Goal: Transaction & Acquisition: Purchase product/service

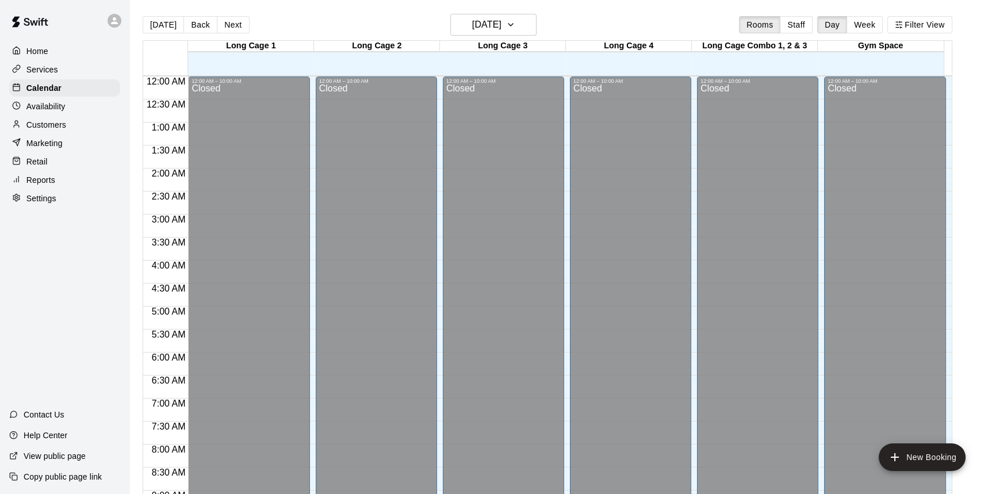
scroll to position [638, 0]
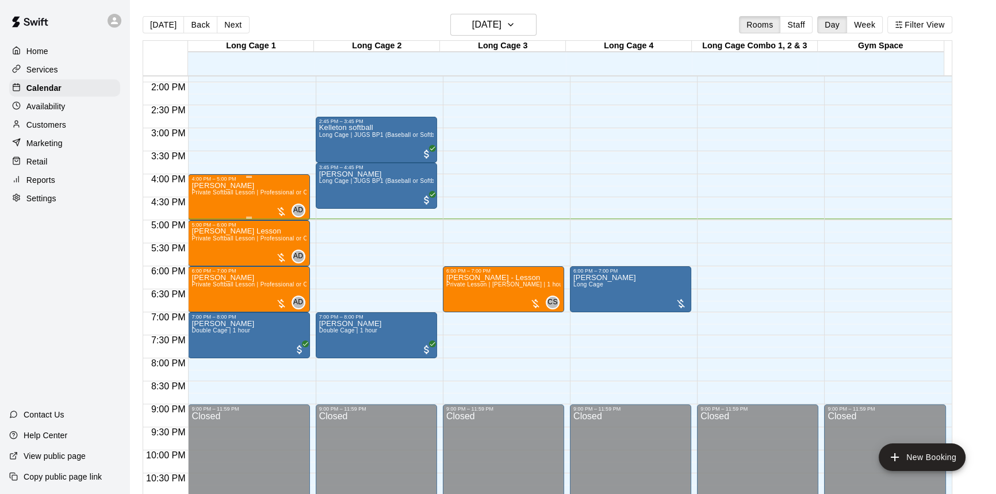
click at [276, 216] on div at bounding box center [281, 212] width 12 height 12
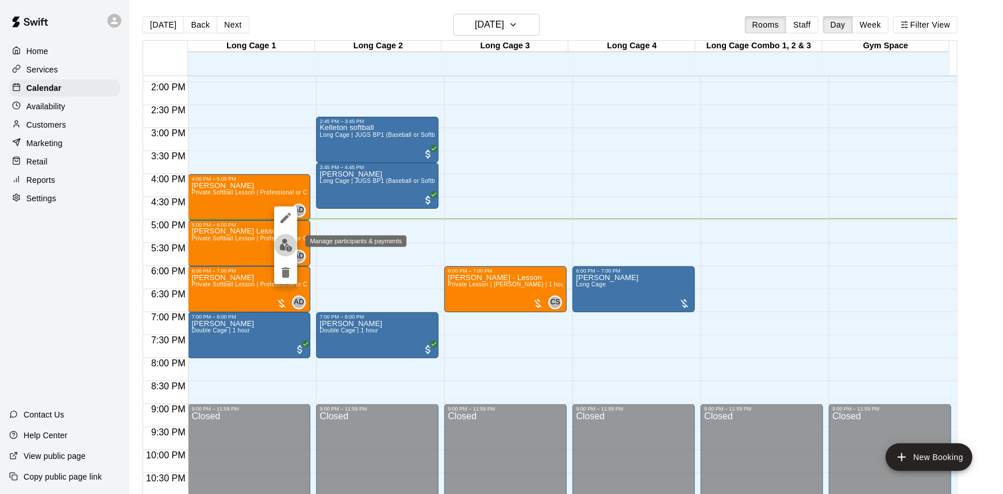
click at [282, 242] on img "edit" at bounding box center [285, 245] width 13 height 13
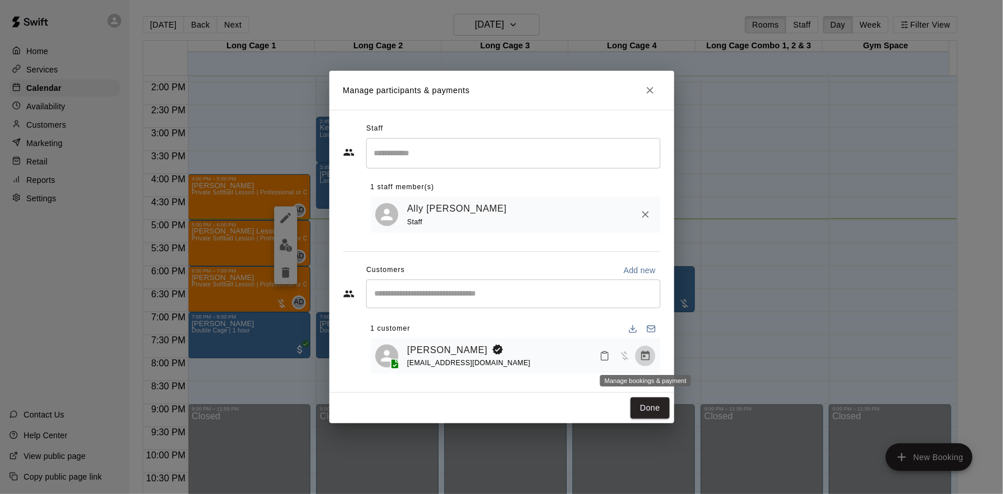
click at [648, 362] on icon "Manage bookings & payment" at bounding box center [646, 356] width 12 height 12
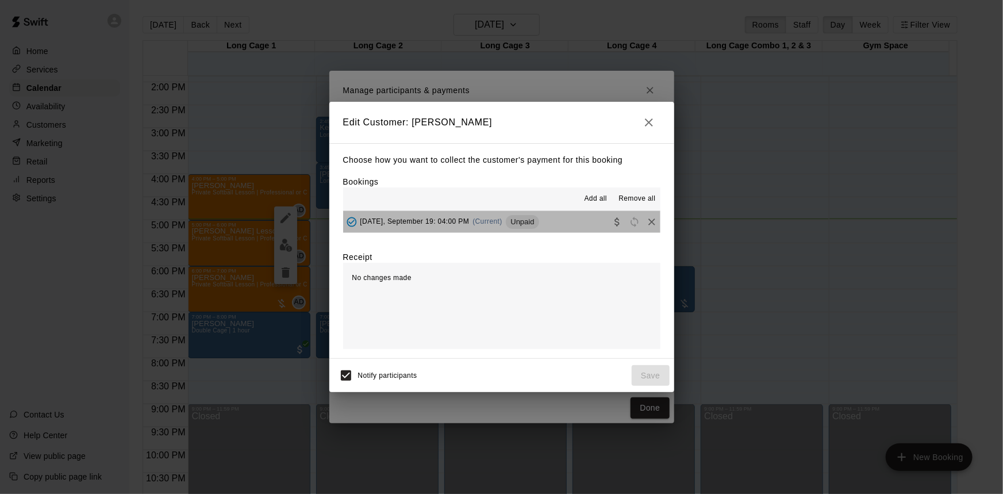
click at [537, 227] on button "[DATE], September 19: 04:00 PM (Current) Unpaid" at bounding box center [501, 221] width 317 height 21
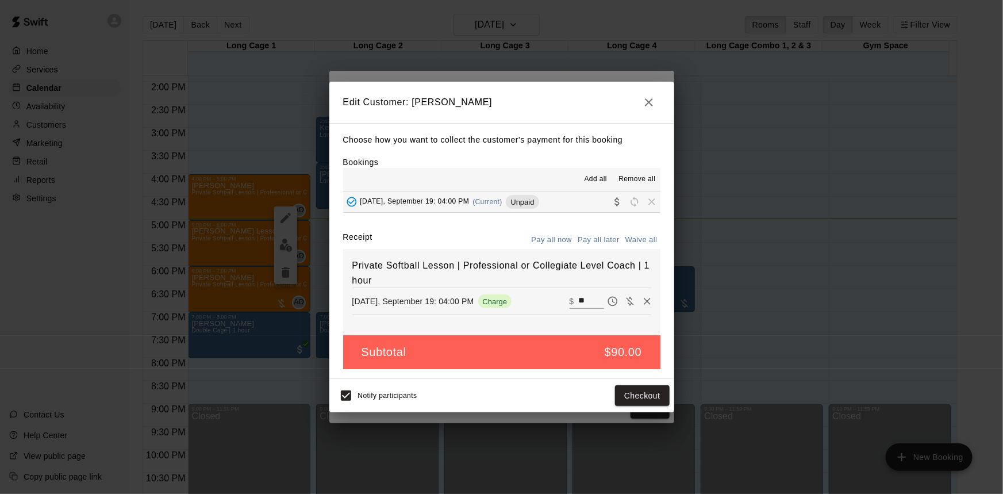
click at [580, 302] on input "**" at bounding box center [591, 301] width 25 height 15
type input "*"
type input "**"
click at [552, 242] on button "Pay all now" at bounding box center [552, 240] width 47 height 18
click at [648, 396] on button "Checkout" at bounding box center [642, 395] width 54 height 21
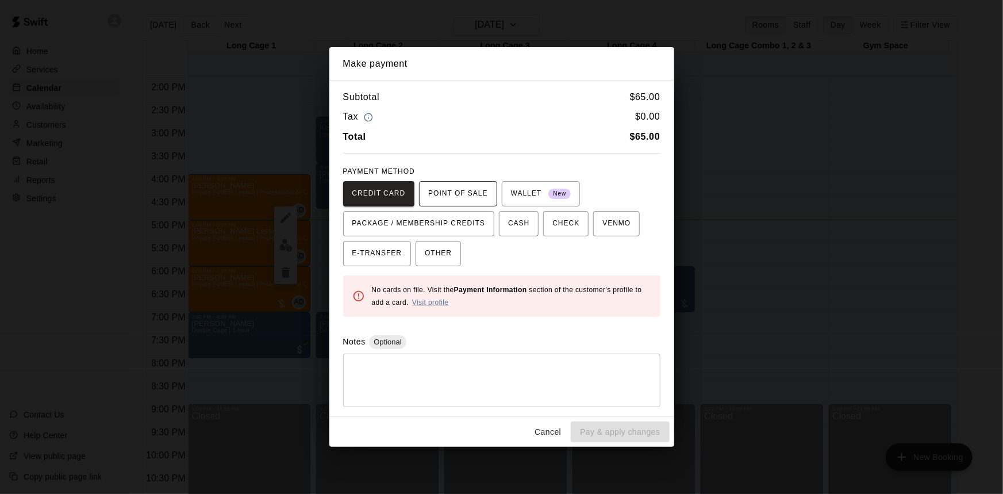
click at [473, 197] on span "POINT OF SALE" at bounding box center [457, 194] width 59 height 18
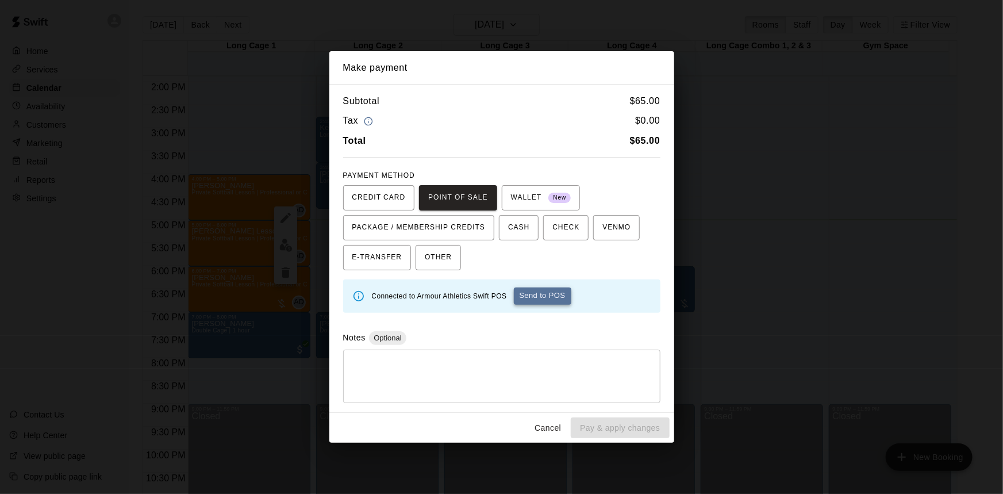
click at [553, 290] on button "Send to POS" at bounding box center [543, 296] width 58 height 17
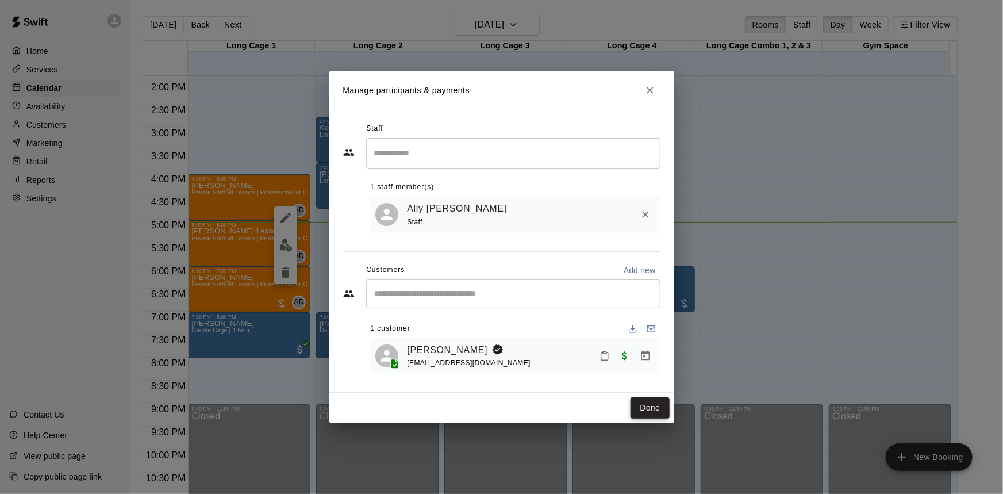
click at [664, 408] on button "Done" at bounding box center [650, 407] width 39 height 21
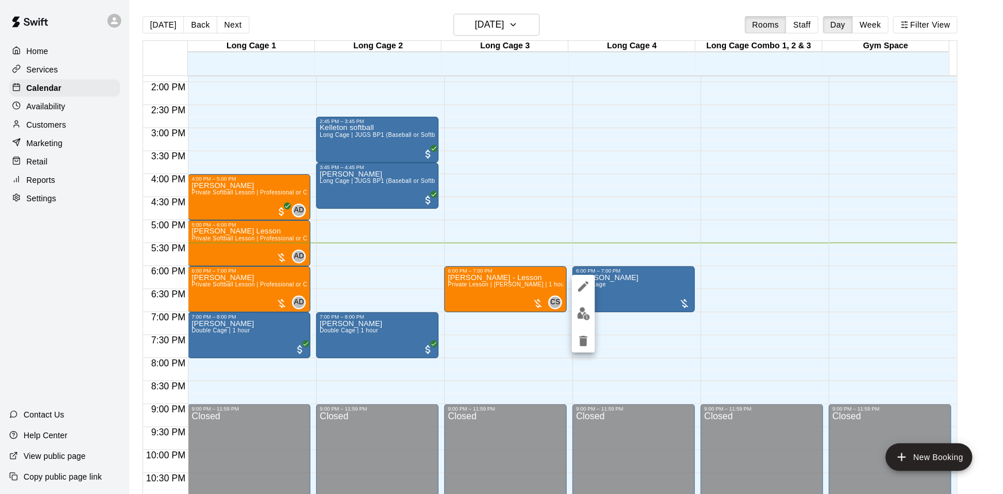
click at [574, 311] on button "edit" at bounding box center [583, 313] width 23 height 22
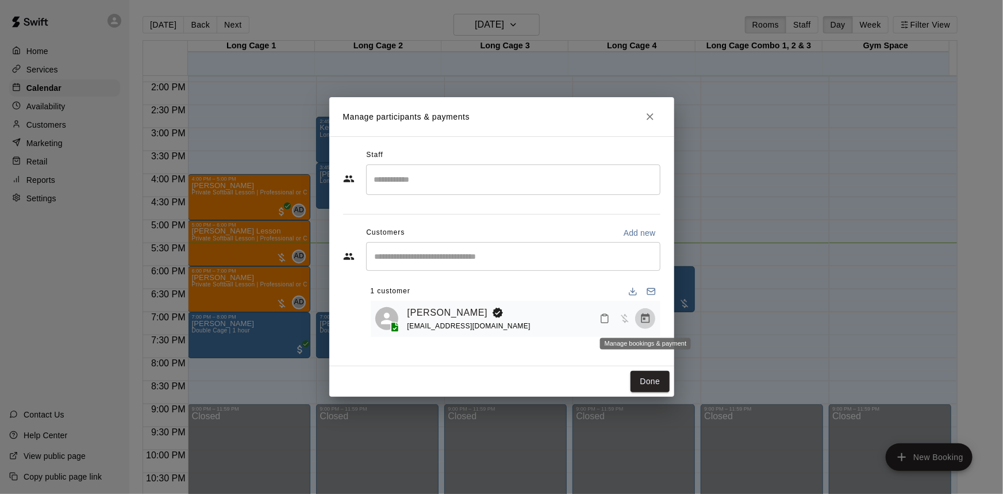
click at [645, 318] on icon "Manage bookings & payment" at bounding box center [646, 319] width 12 height 12
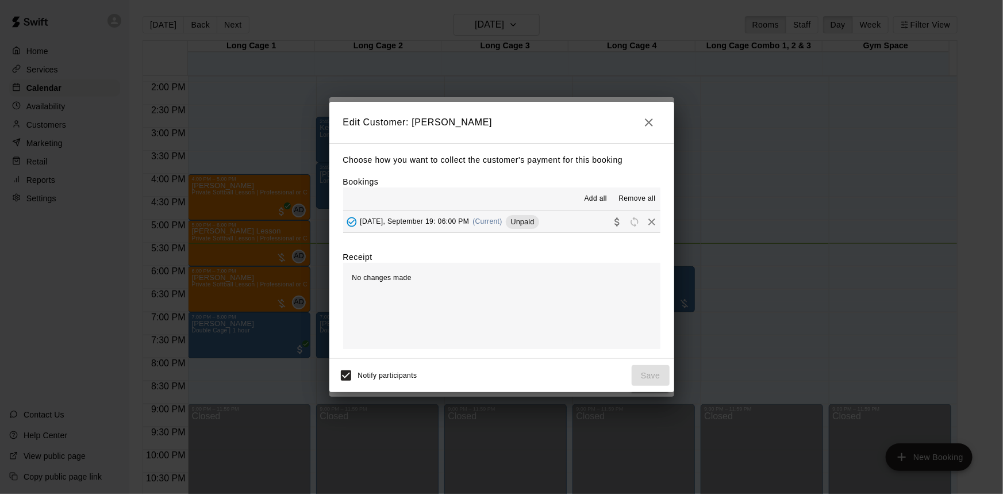
click at [469, 215] on div "[DATE], September 19: 06:00 PM (Current) Unpaid" at bounding box center [441, 221] width 196 height 17
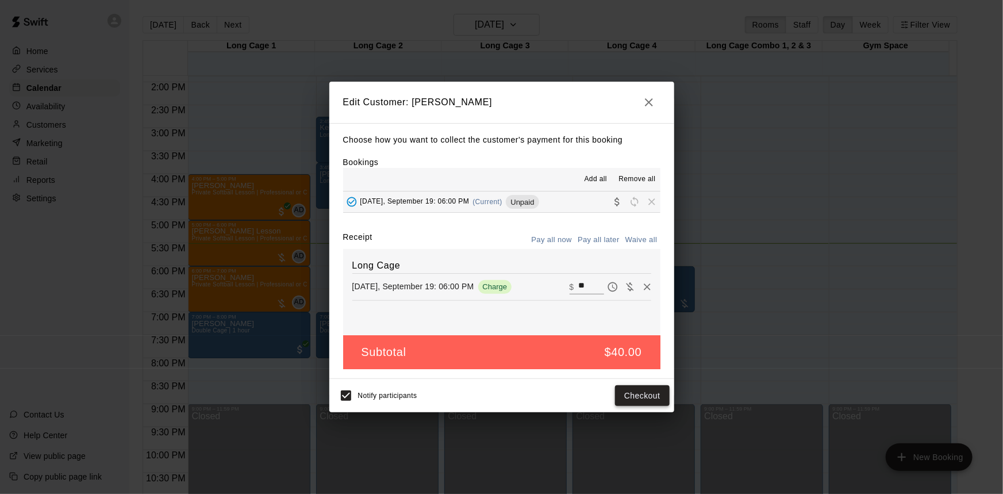
click at [631, 396] on button "Checkout" at bounding box center [642, 395] width 54 height 21
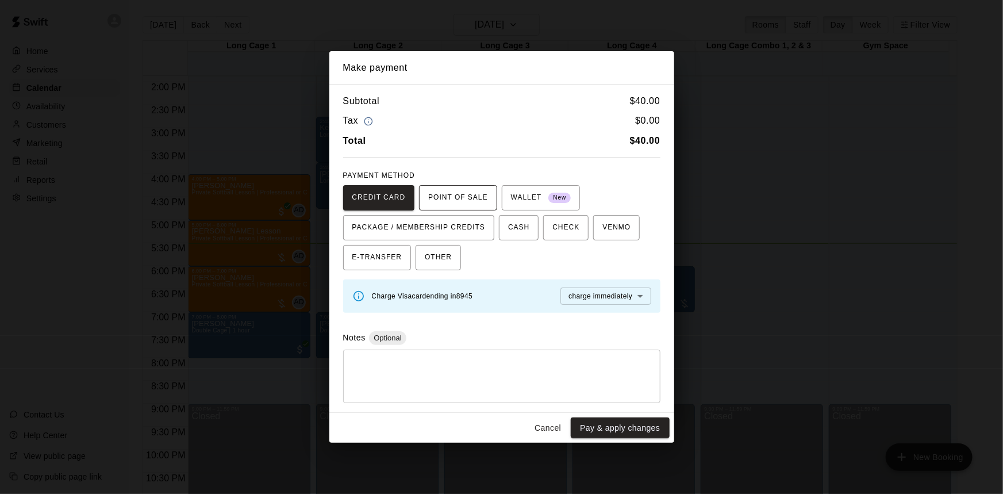
click at [477, 196] on span "POINT OF SALE" at bounding box center [457, 198] width 59 height 18
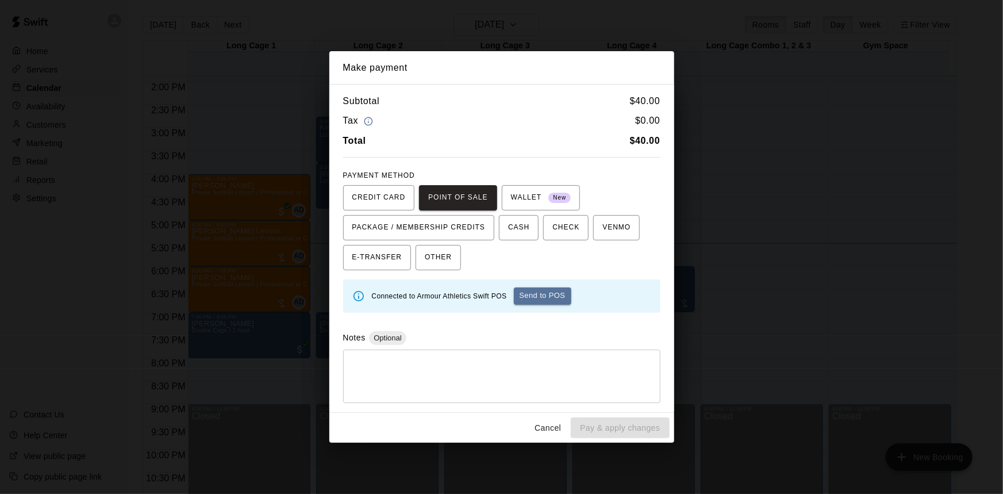
click at [536, 290] on button "Send to POS" at bounding box center [543, 296] width 58 height 17
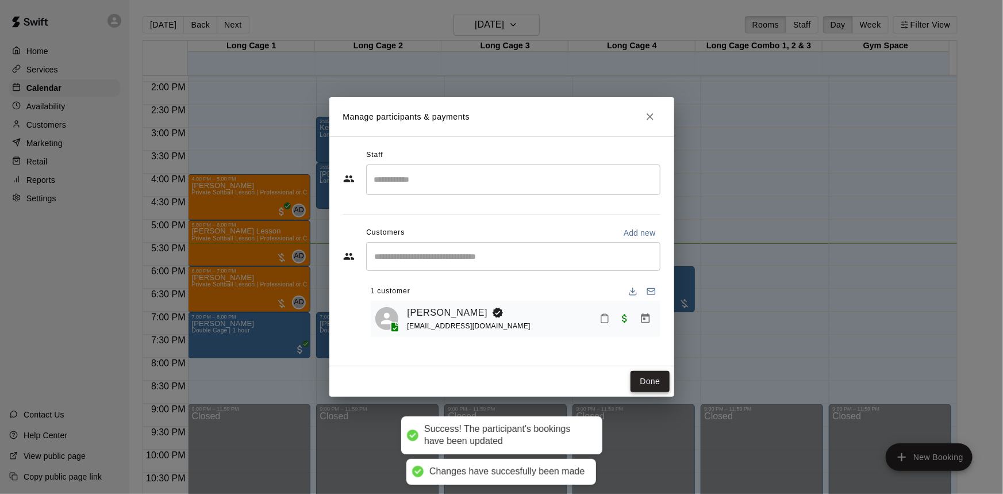
click at [650, 374] on button "Done" at bounding box center [650, 381] width 39 height 21
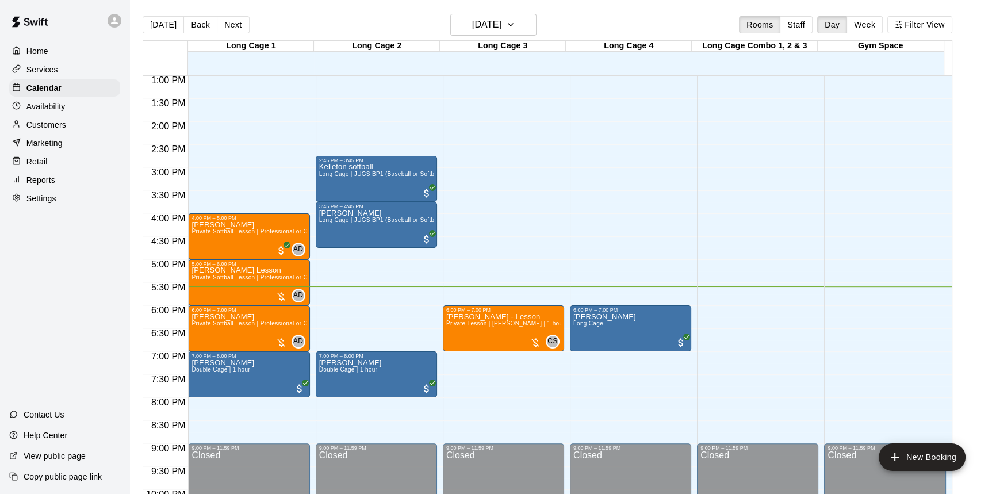
scroll to position [586, 0]
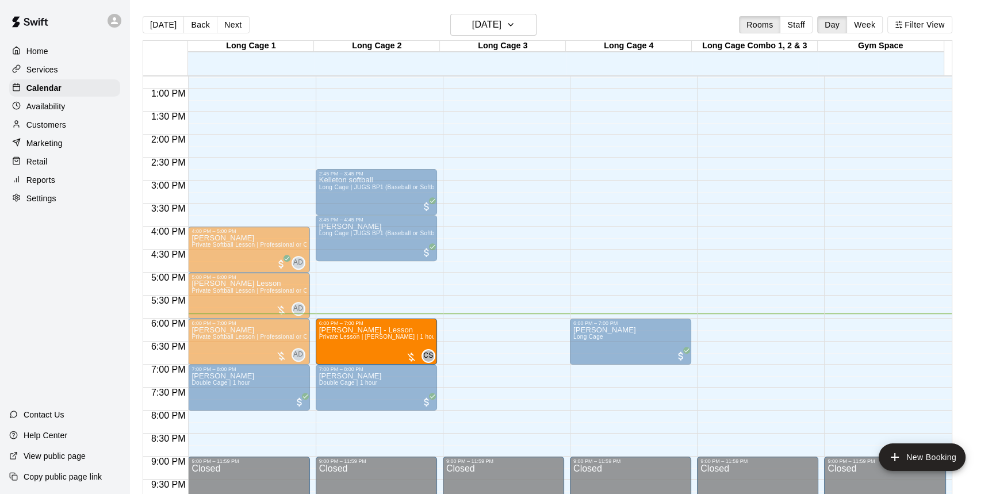
drag, startPoint x: 507, startPoint y: 336, endPoint x: 400, endPoint y: 341, distance: 107.1
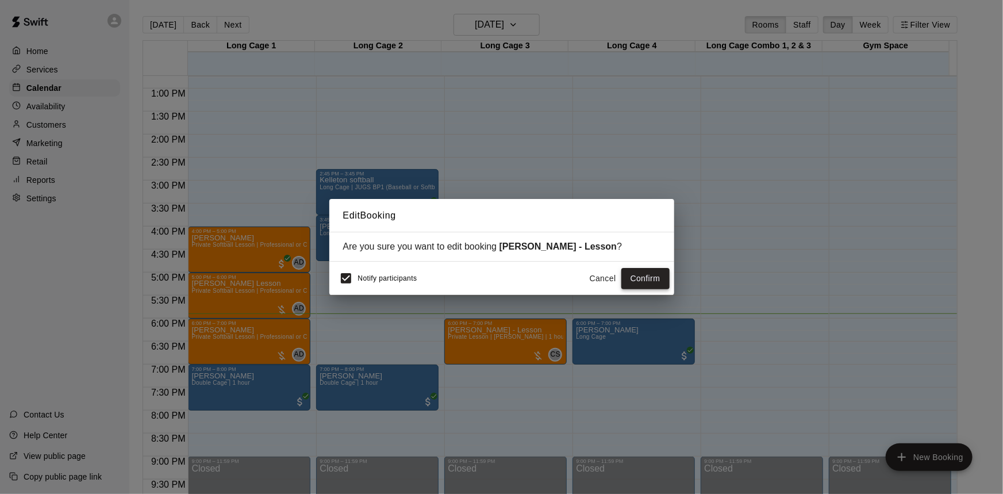
click at [651, 270] on button "Confirm" at bounding box center [646, 278] width 48 height 21
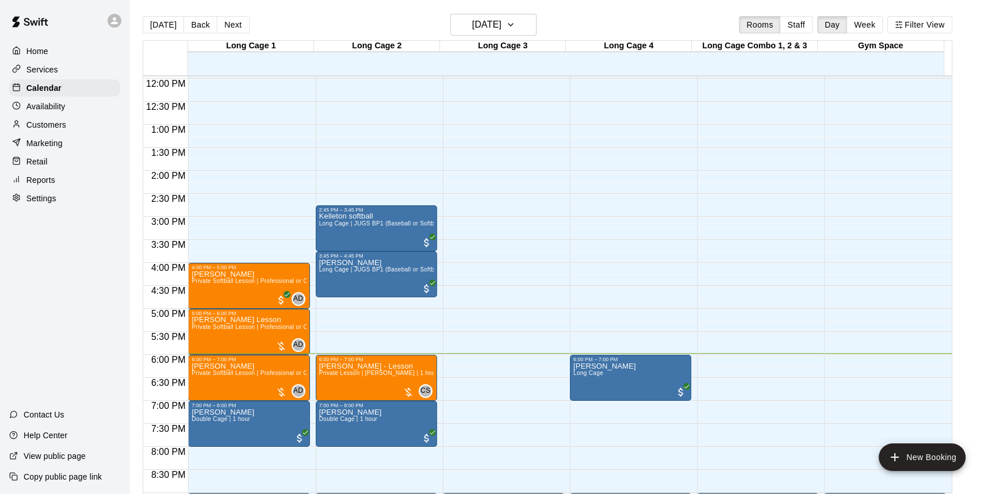
scroll to position [534, 0]
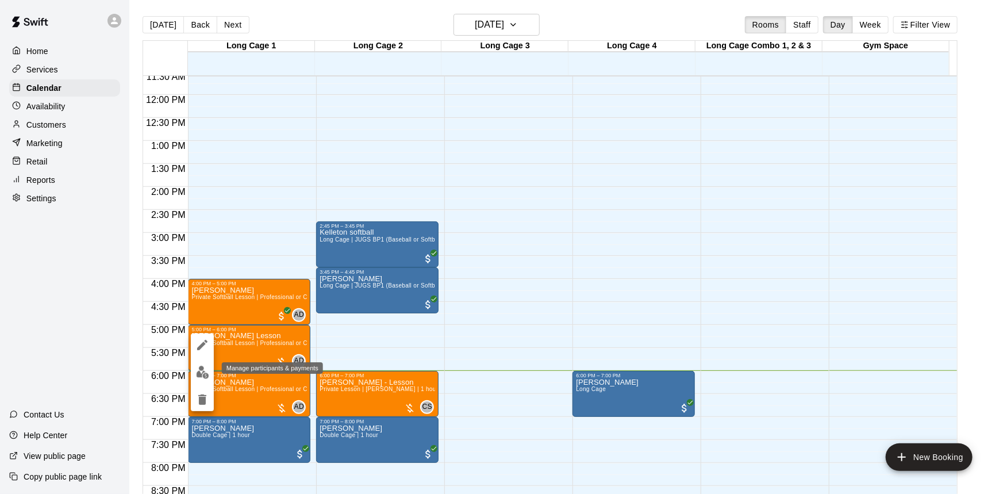
click at [201, 370] on img "edit" at bounding box center [202, 372] width 13 height 13
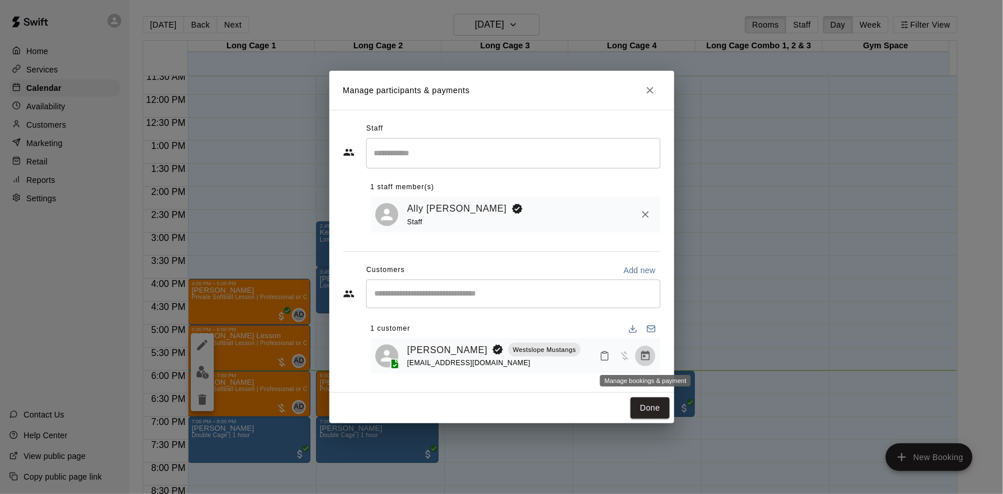
click at [640, 355] on icon "Manage bookings & payment" at bounding box center [646, 356] width 12 height 12
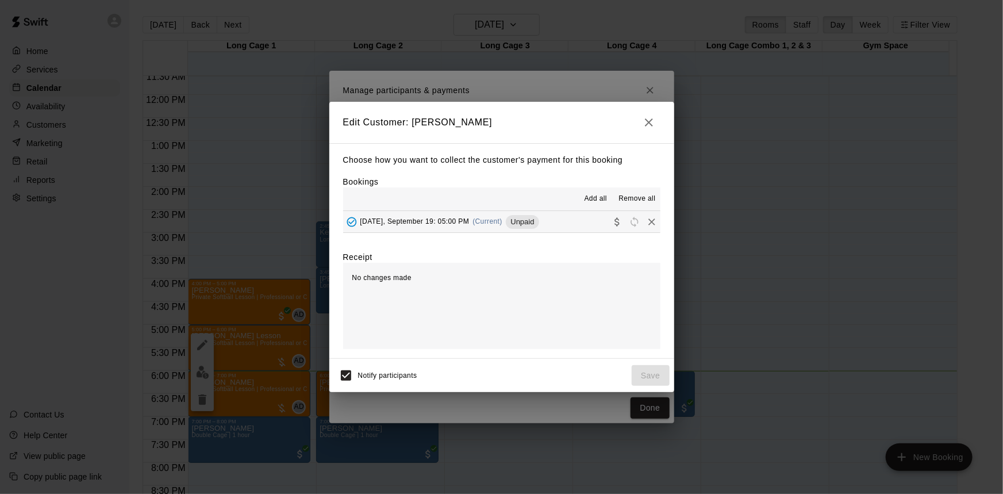
click at [486, 217] on div "[DATE], September 19: 05:00 PM (Current) Unpaid" at bounding box center [441, 221] width 196 height 17
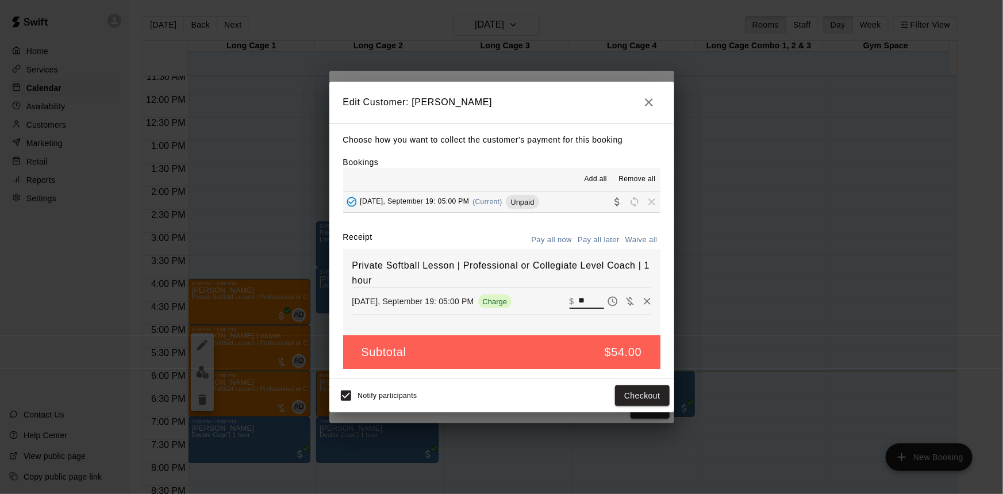
click at [580, 307] on input "**" at bounding box center [591, 301] width 25 height 15
type input "*"
type input "**"
click at [634, 398] on button "Checkout" at bounding box center [642, 395] width 54 height 21
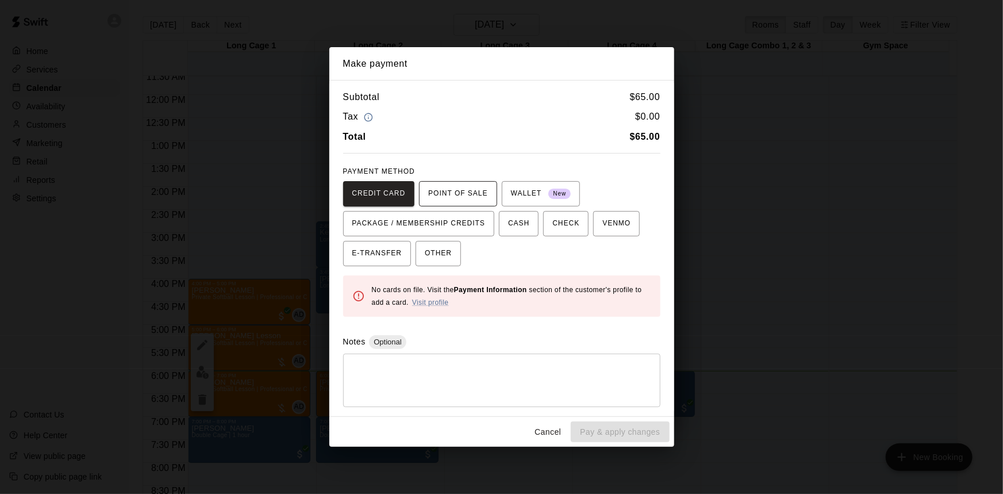
click at [467, 190] on span "POINT OF SALE" at bounding box center [457, 194] width 59 height 18
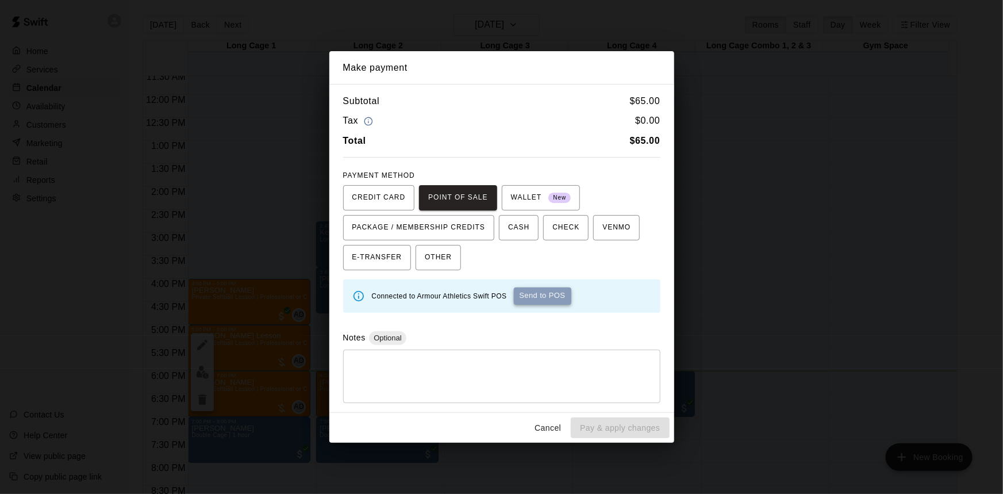
click at [548, 295] on button "Send to POS" at bounding box center [543, 296] width 58 height 17
click at [547, 431] on button "Cancel" at bounding box center [548, 427] width 37 height 21
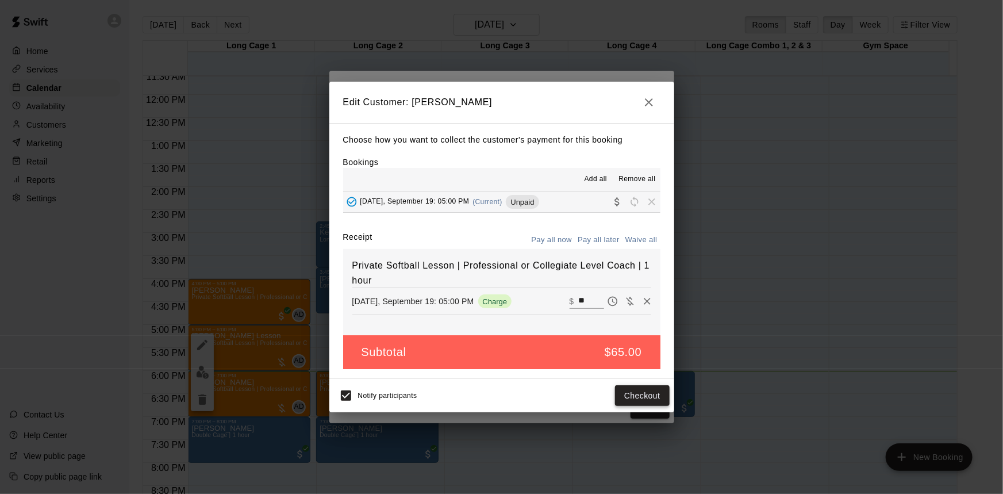
click at [635, 398] on button "Checkout" at bounding box center [642, 395] width 54 height 21
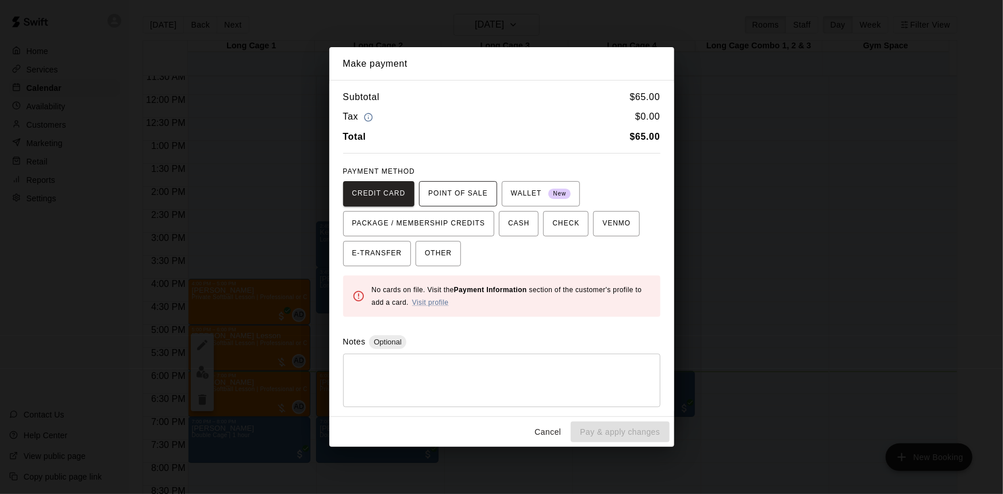
click at [468, 191] on span "POINT OF SALE" at bounding box center [457, 194] width 59 height 18
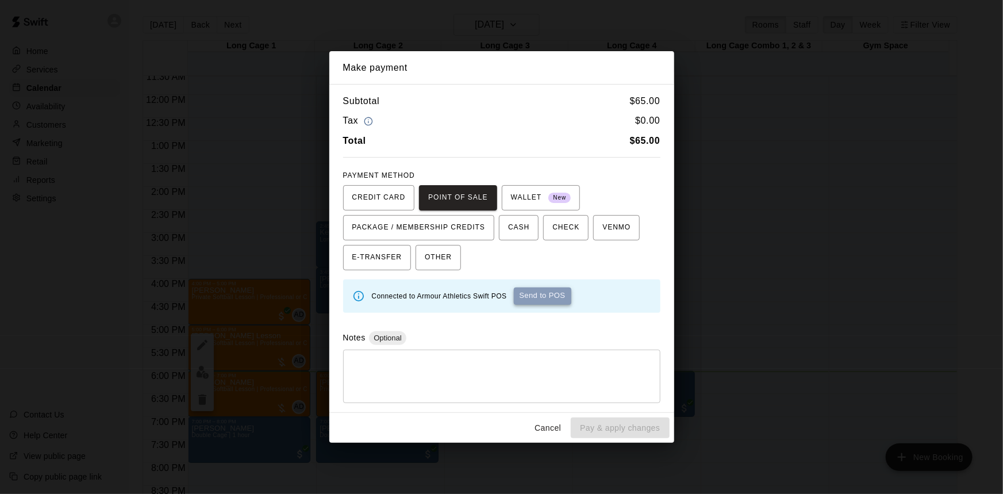
click at [554, 297] on button "Send to POS" at bounding box center [543, 296] width 58 height 17
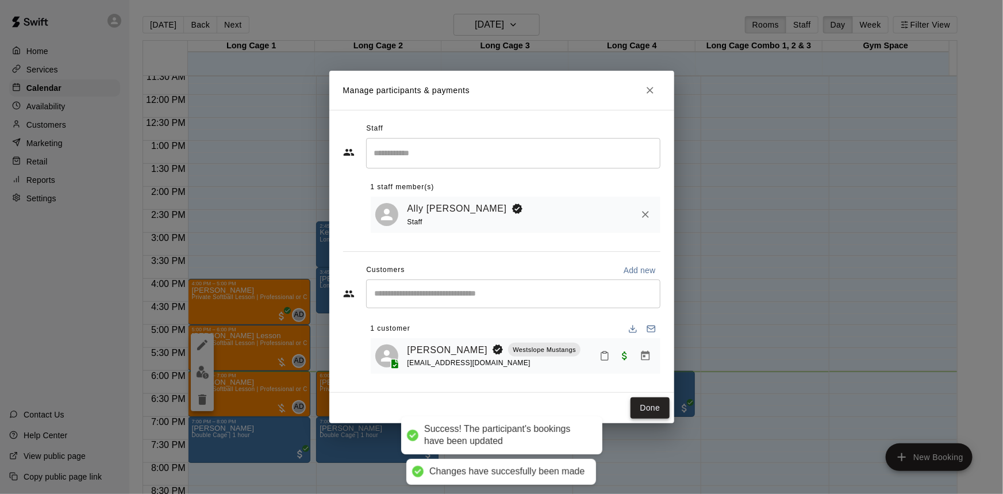
click at [650, 412] on button "Done" at bounding box center [650, 407] width 39 height 21
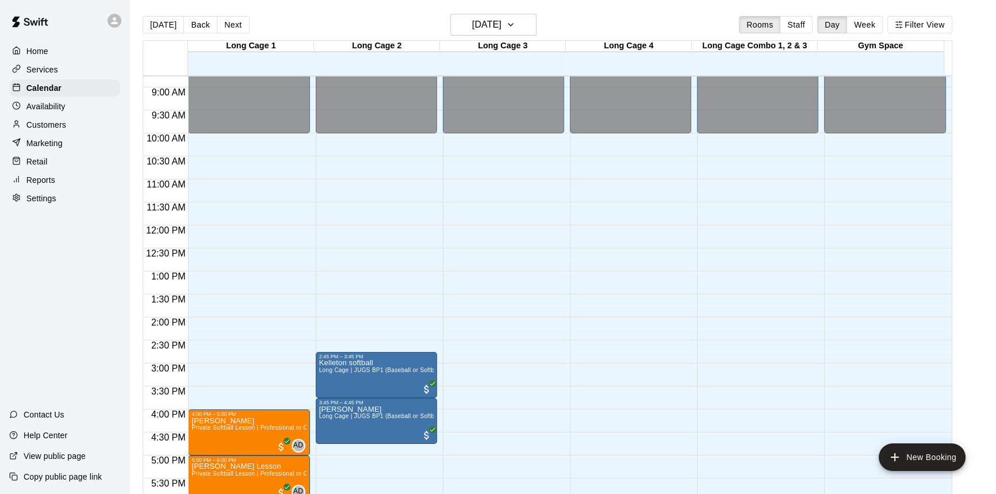
scroll to position [412, 0]
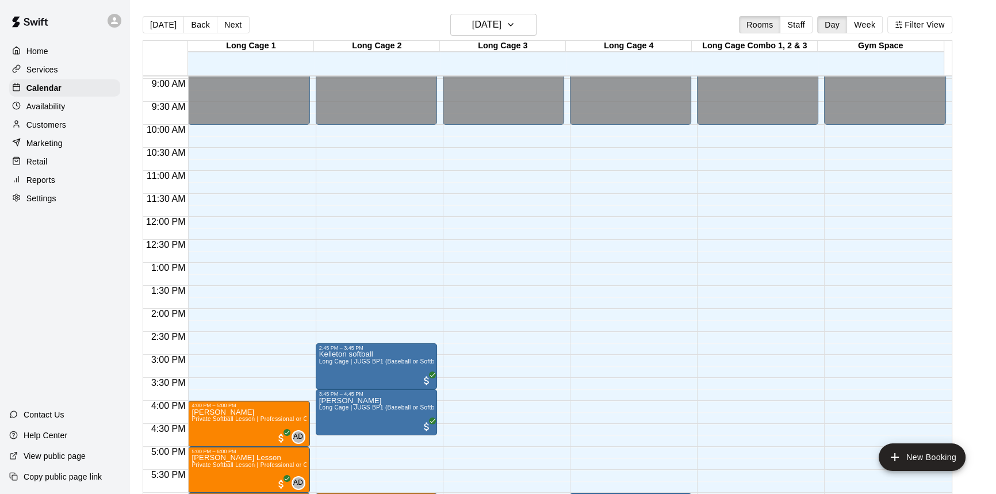
drag, startPoint x: 414, startPoint y: 314, endPoint x: 598, endPoint y: 334, distance: 185.1
click at [598, 334] on div "12:00 AM – 10:00 AM Closed 6:00 PM – 7:00 PM [PERSON_NAME] Long Cage 9:00 PM – …" at bounding box center [630, 217] width 121 height 1104
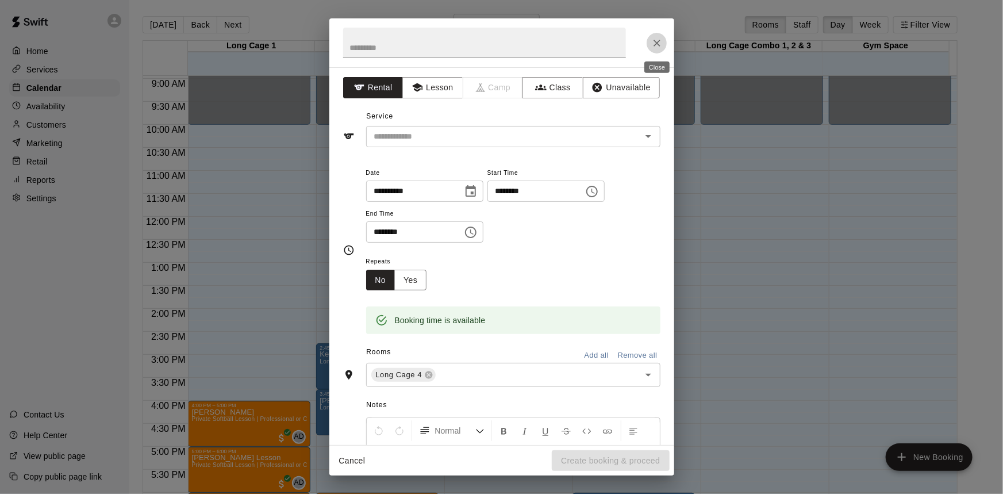
click at [663, 41] on button "Close" at bounding box center [657, 43] width 21 height 21
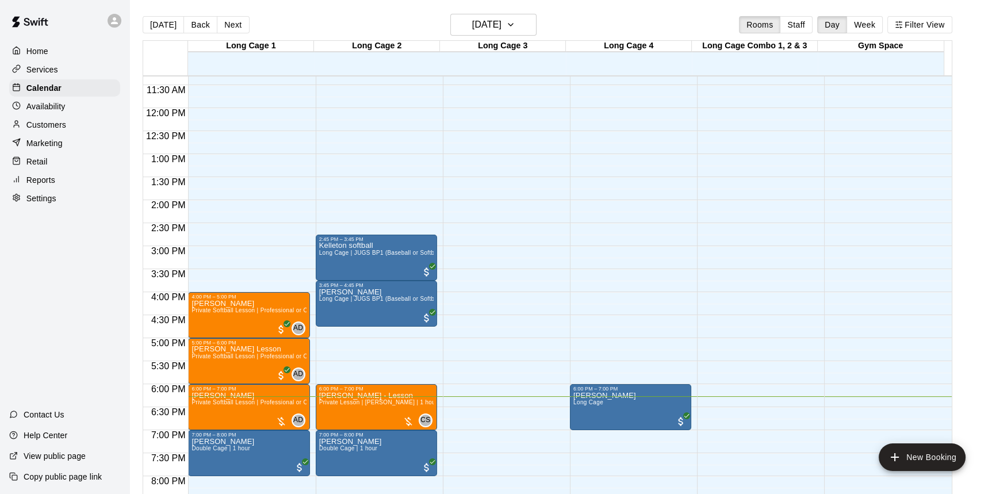
scroll to position [673, 0]
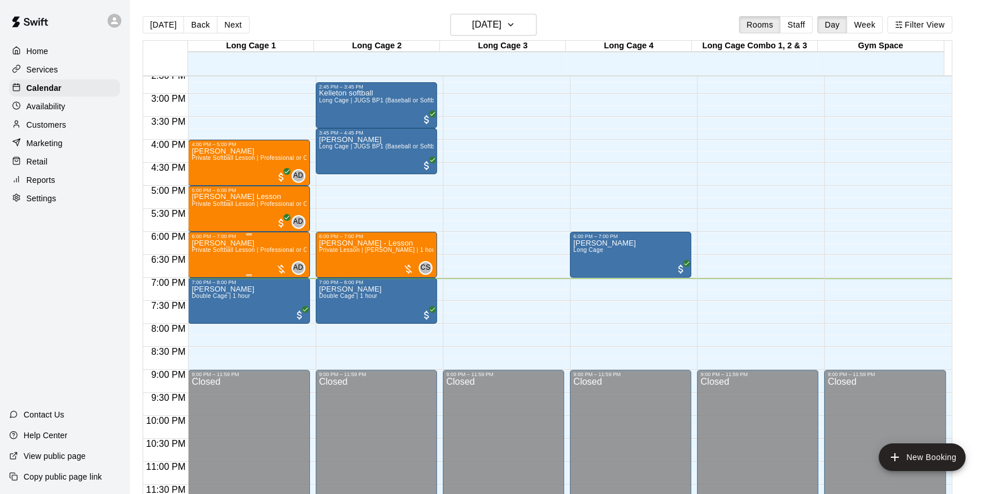
click at [239, 252] on span "Private Softball Lesson | Professional or Collegiate Level Coach | 1 hour" at bounding box center [290, 250] width 198 height 6
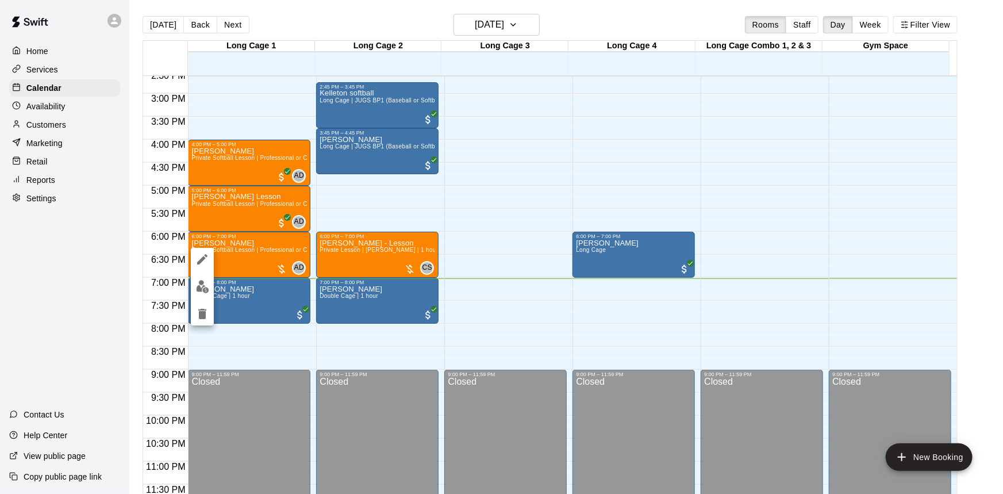
click at [206, 291] on img "edit" at bounding box center [202, 286] width 13 height 13
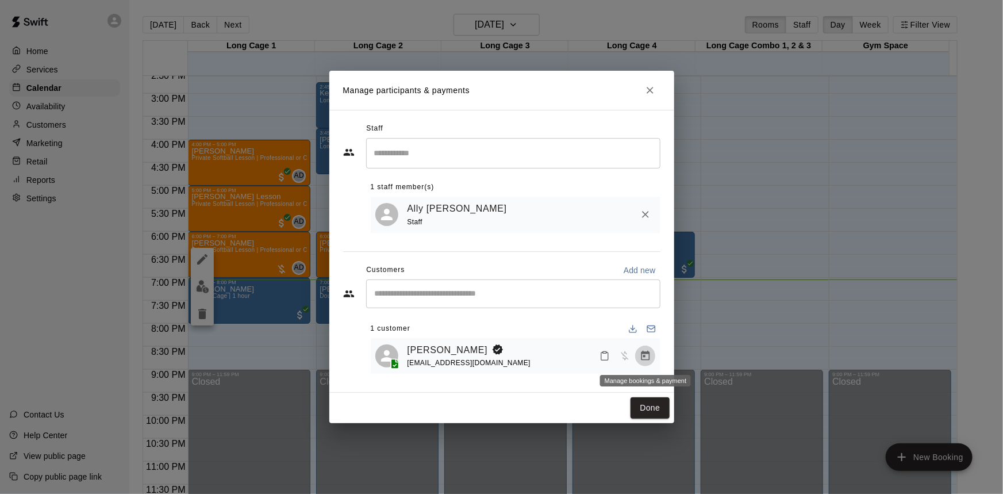
click at [644, 359] on icon "Manage bookings & payment" at bounding box center [646, 356] width 12 height 12
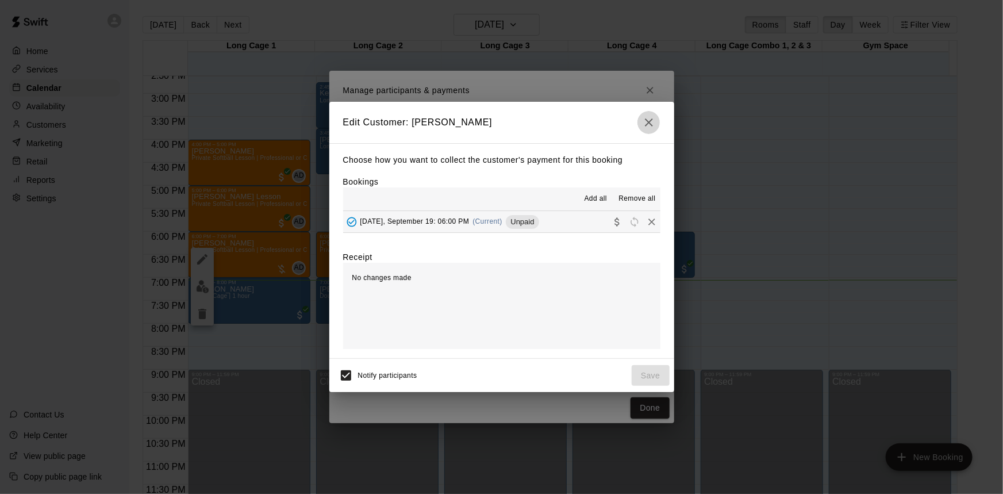
click at [651, 116] on icon "button" at bounding box center [649, 123] width 14 height 14
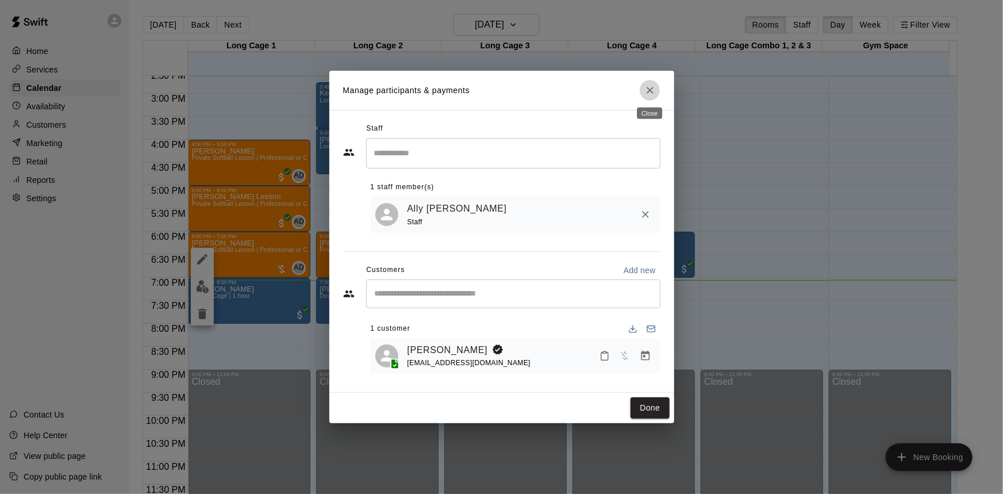
click at [649, 85] on icon "Close" at bounding box center [651, 91] width 12 height 12
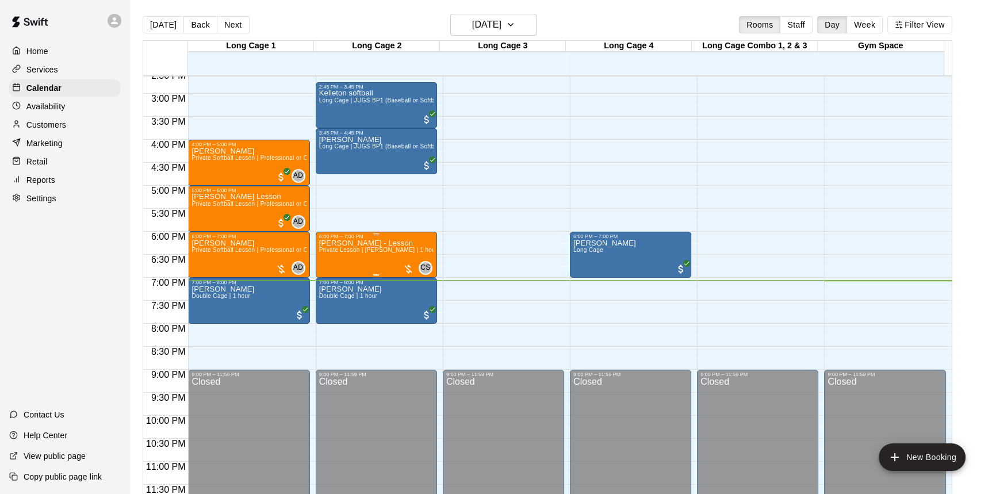
click at [411, 256] on div "[PERSON_NAME] - Lesson Private Lesson | [PERSON_NAME] | 1 hour" at bounding box center [376, 486] width 114 height 494
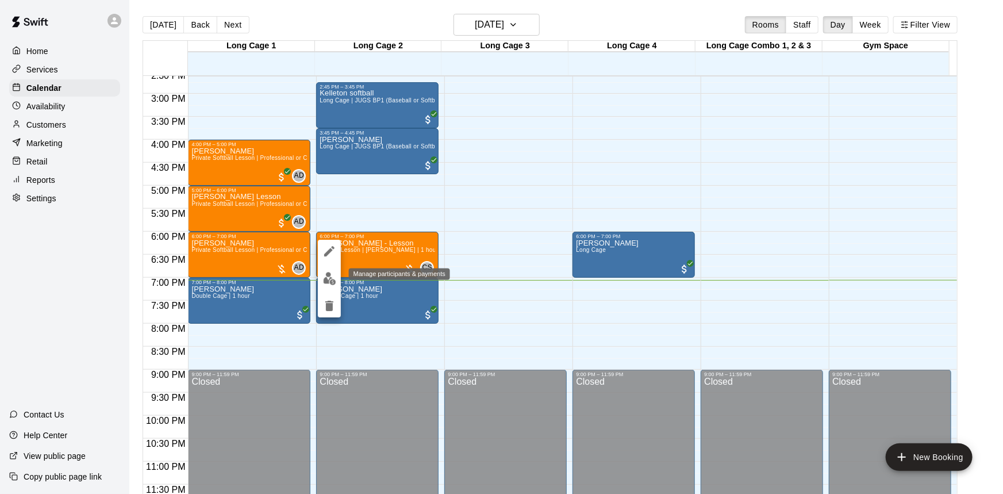
click at [329, 279] on img "edit" at bounding box center [329, 278] width 13 height 13
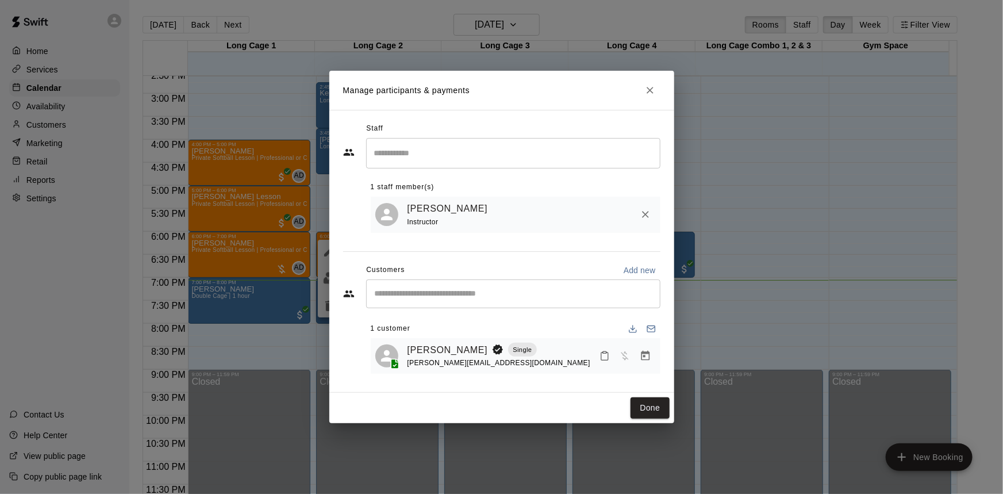
click at [644, 357] on icon "Manage bookings & payment" at bounding box center [645, 356] width 9 height 10
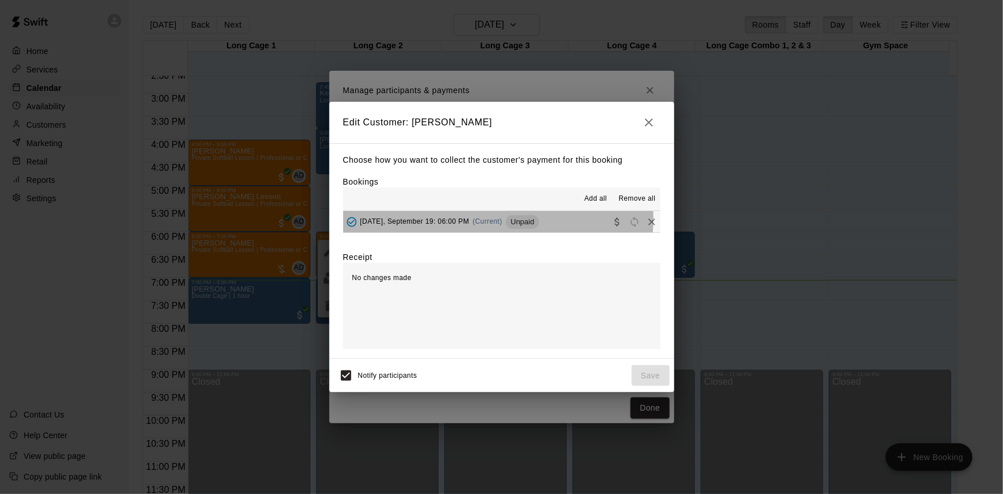
click at [497, 220] on span "(Current)" at bounding box center [488, 221] width 30 height 8
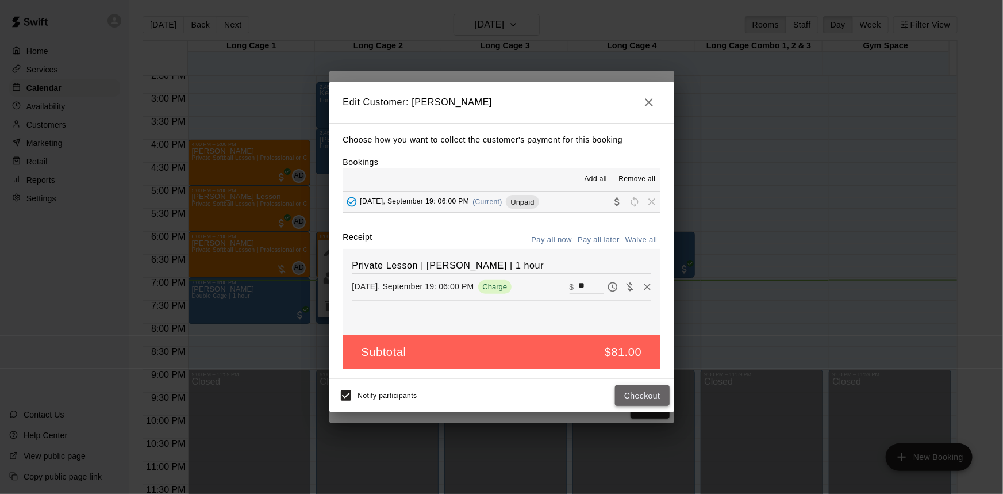
click at [639, 393] on button "Checkout" at bounding box center [642, 395] width 54 height 21
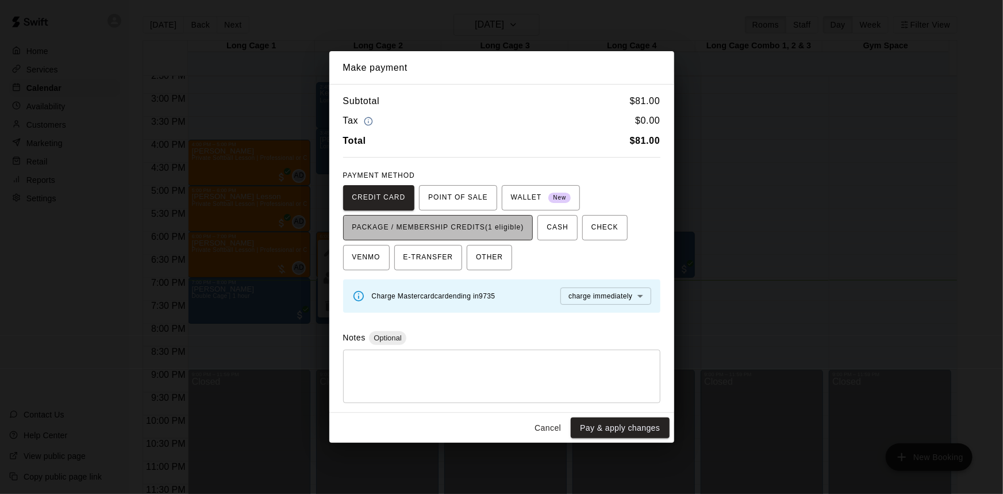
click at [491, 221] on span "PACKAGE / MEMBERSHIP CREDITS (1 eligible)" at bounding box center [439, 228] width 172 height 18
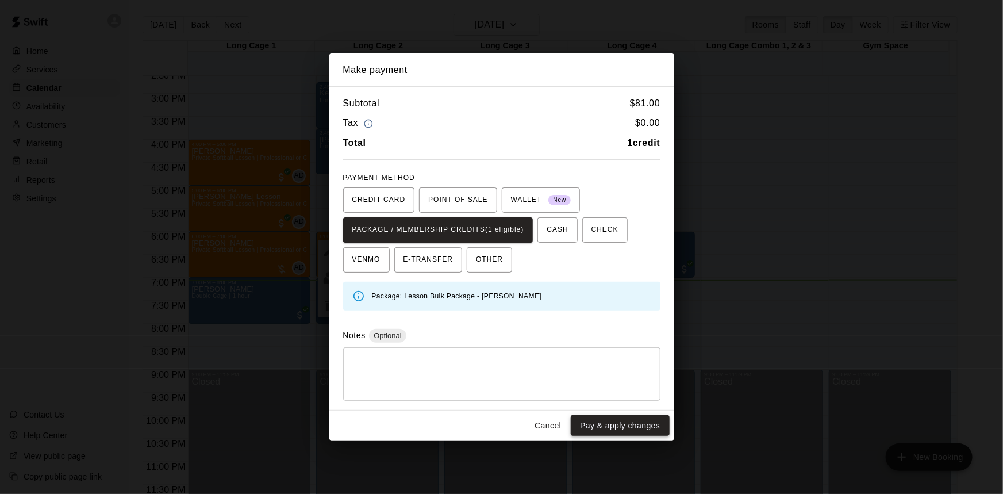
click at [602, 431] on button "Pay & apply changes" at bounding box center [620, 425] width 98 height 21
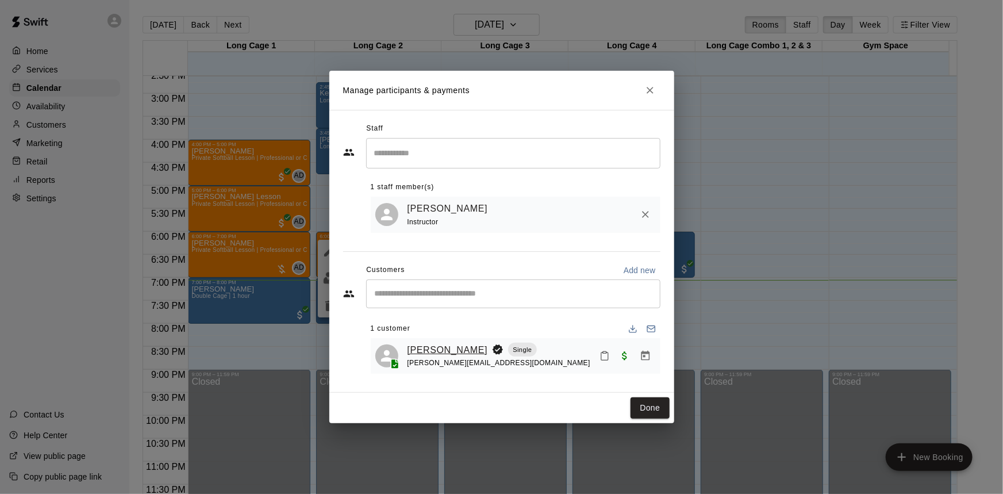
click at [460, 345] on link "[PERSON_NAME]" at bounding box center [448, 350] width 81 height 15
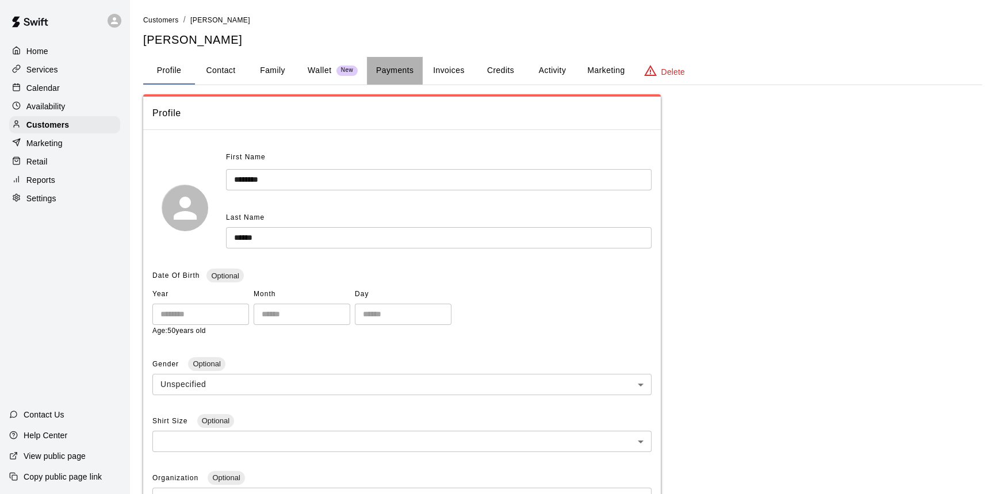
click at [400, 70] on button "Payments" at bounding box center [395, 71] width 56 height 28
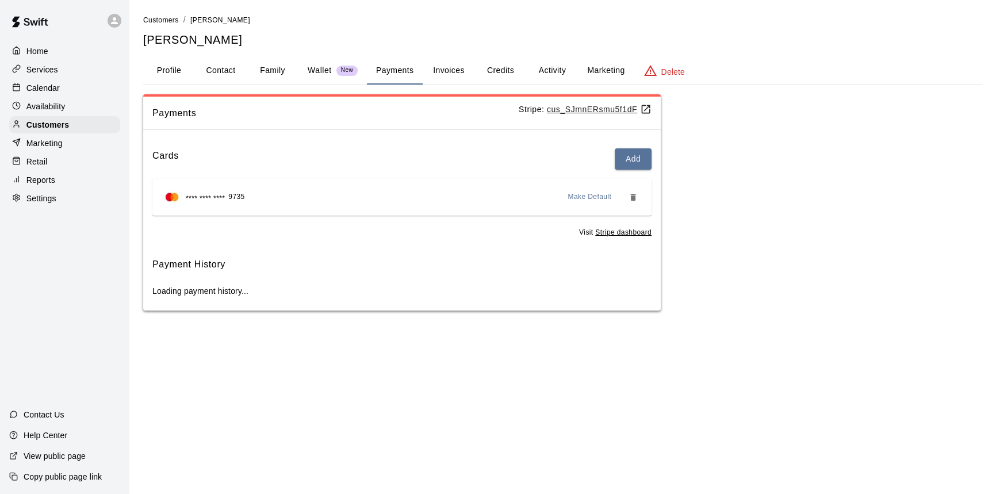
click at [489, 73] on button "Credits" at bounding box center [500, 71] width 52 height 28
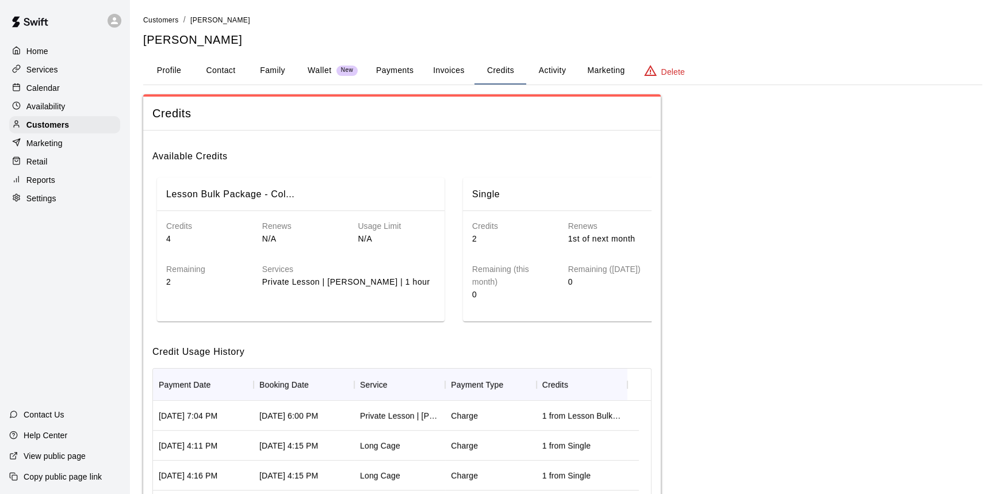
click at [55, 91] on p "Calendar" at bounding box center [42, 88] width 33 height 12
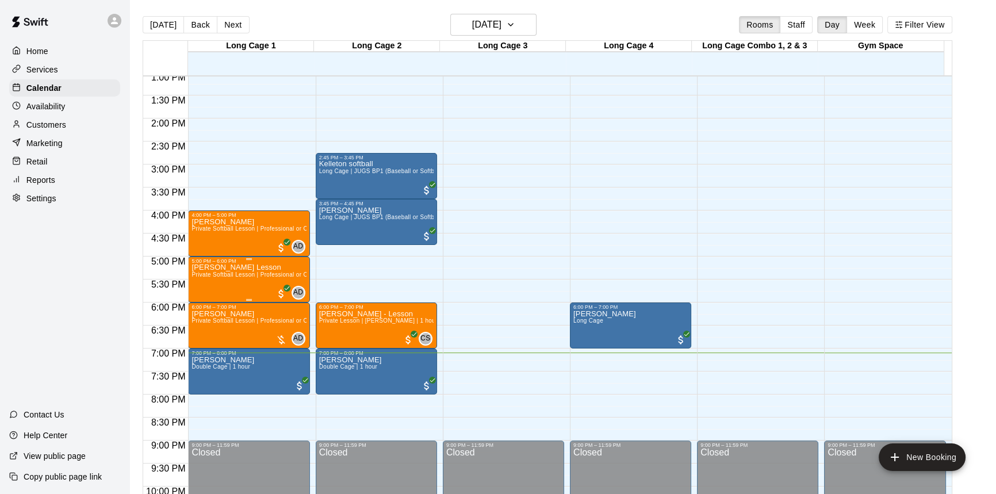
scroll to position [586, 0]
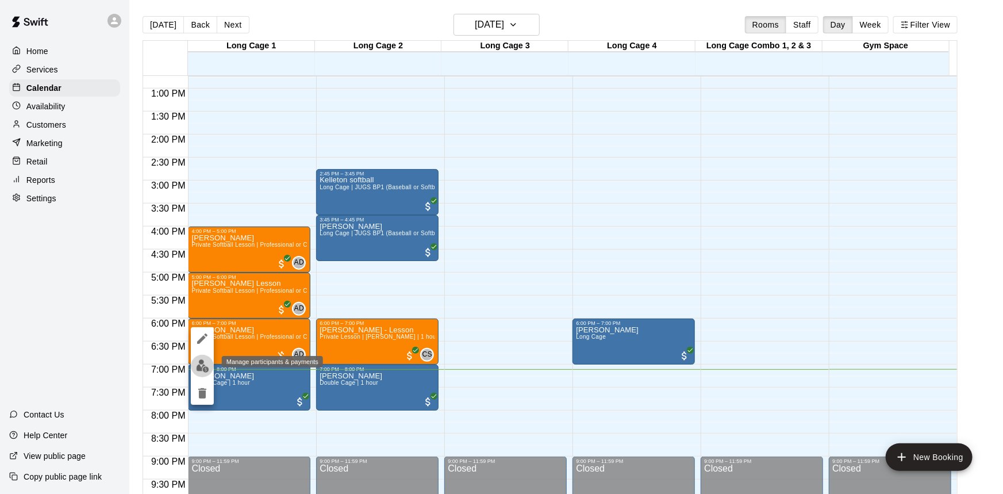
click at [206, 363] on img "edit" at bounding box center [202, 365] width 13 height 13
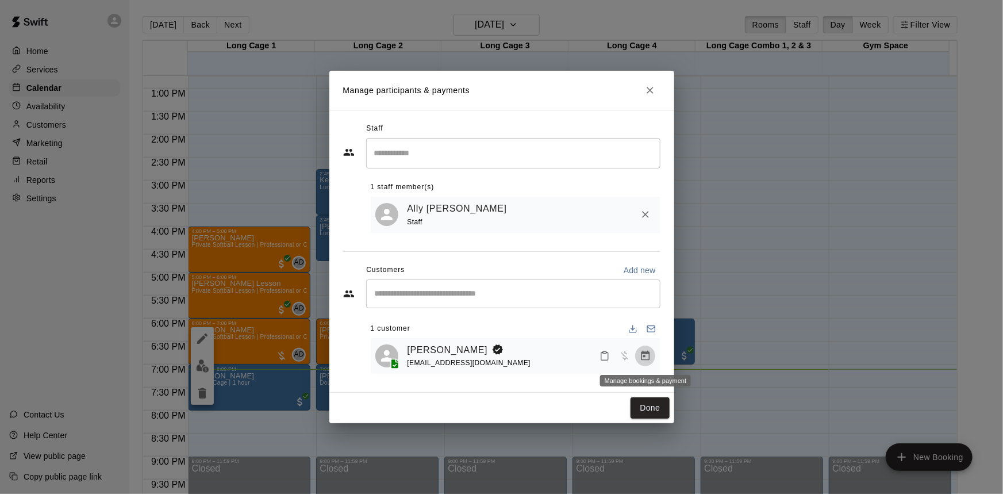
click at [645, 355] on icon "Manage bookings & payment" at bounding box center [646, 356] width 12 height 12
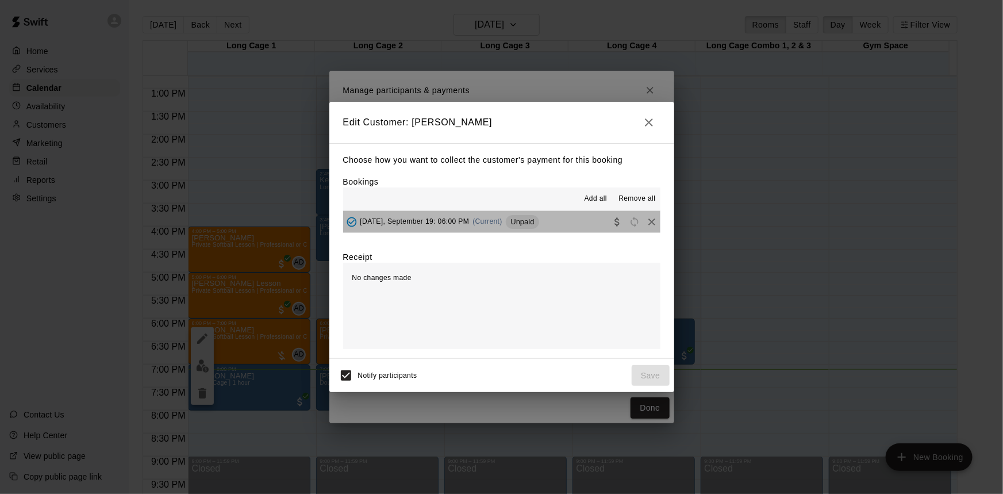
click at [531, 220] on span "Unpaid" at bounding box center [522, 221] width 33 height 9
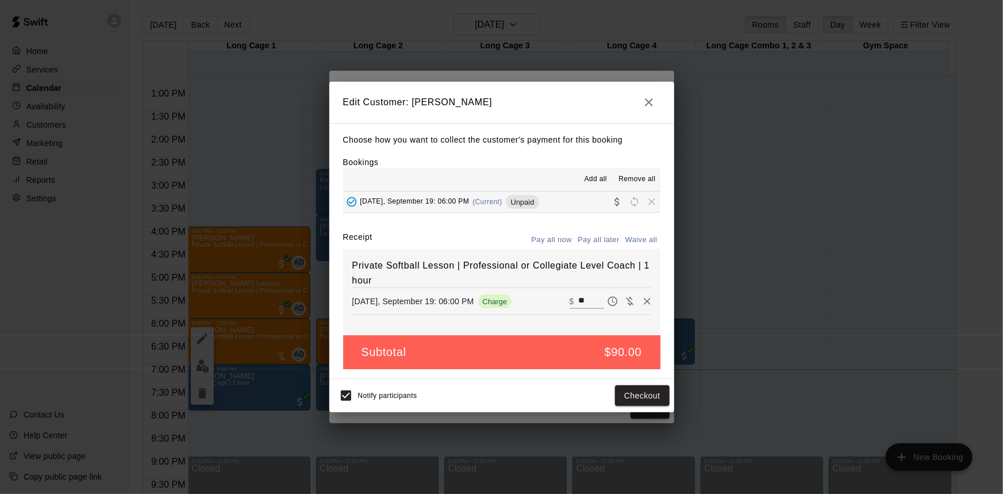
click at [585, 299] on input "**" at bounding box center [591, 301] width 25 height 15
type input "*"
type input "**"
click at [663, 400] on button "Checkout" at bounding box center [642, 395] width 54 height 21
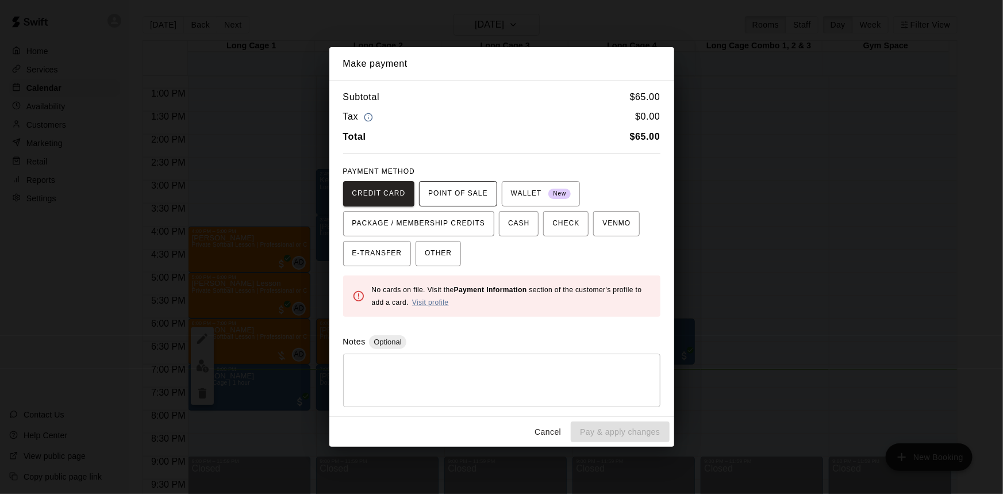
click at [470, 205] on button "POINT OF SALE" at bounding box center [458, 193] width 78 height 25
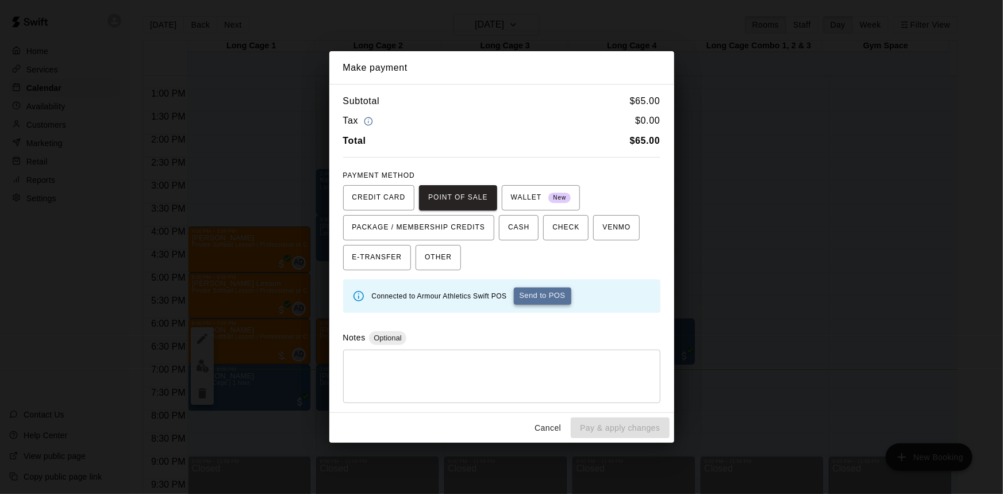
click at [550, 298] on button "Send to POS" at bounding box center [543, 296] width 58 height 17
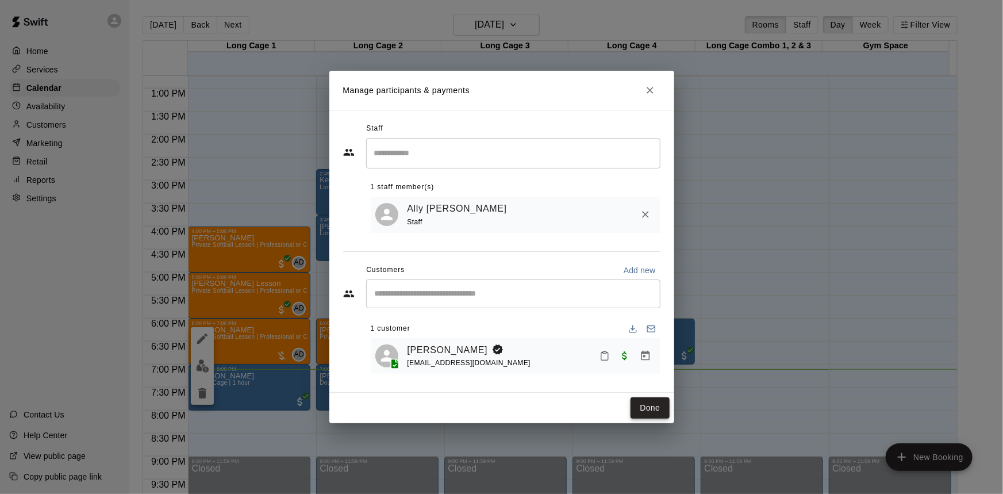
click at [637, 412] on button "Done" at bounding box center [650, 407] width 39 height 21
